Goal: Task Accomplishment & Management: Manage account settings

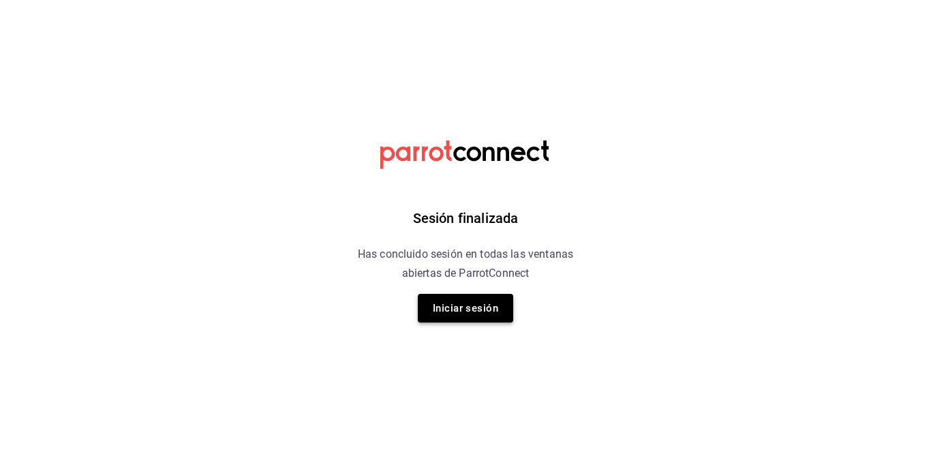
click at [475, 304] on button "Iniciar sesión" at bounding box center [465, 308] width 95 height 29
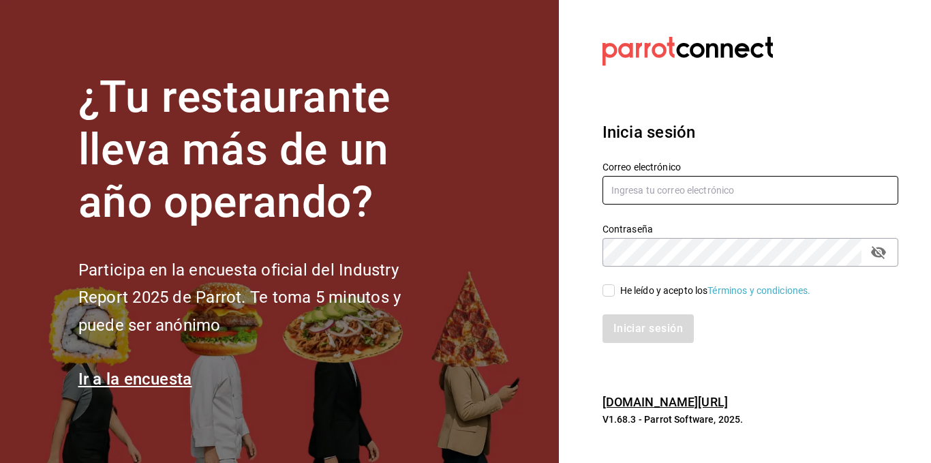
type input "[EMAIL_ADDRESS][DOMAIN_NAME]"
click at [608, 291] on input "He leído y acepto los Términos y condiciones." at bounding box center [609, 290] width 12 height 12
checkbox input "true"
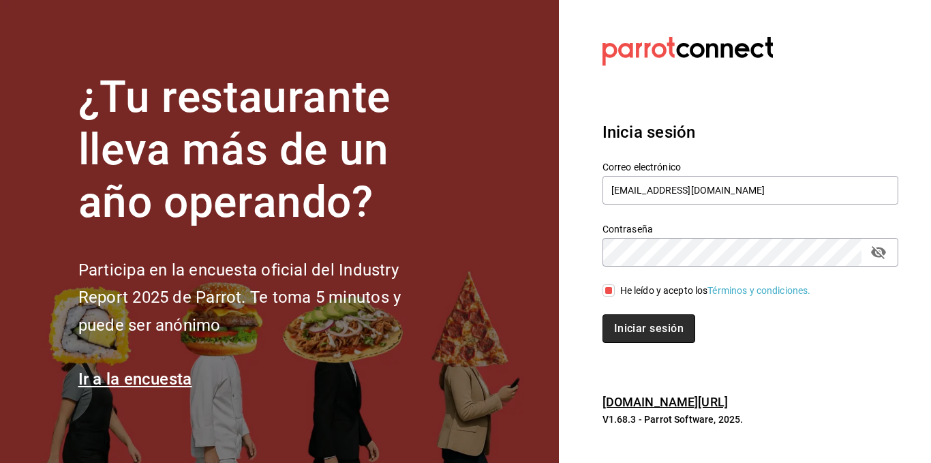
click at [629, 316] on button "Iniciar sesión" at bounding box center [649, 328] width 93 height 29
